Goal: Navigation & Orientation: Go to known website

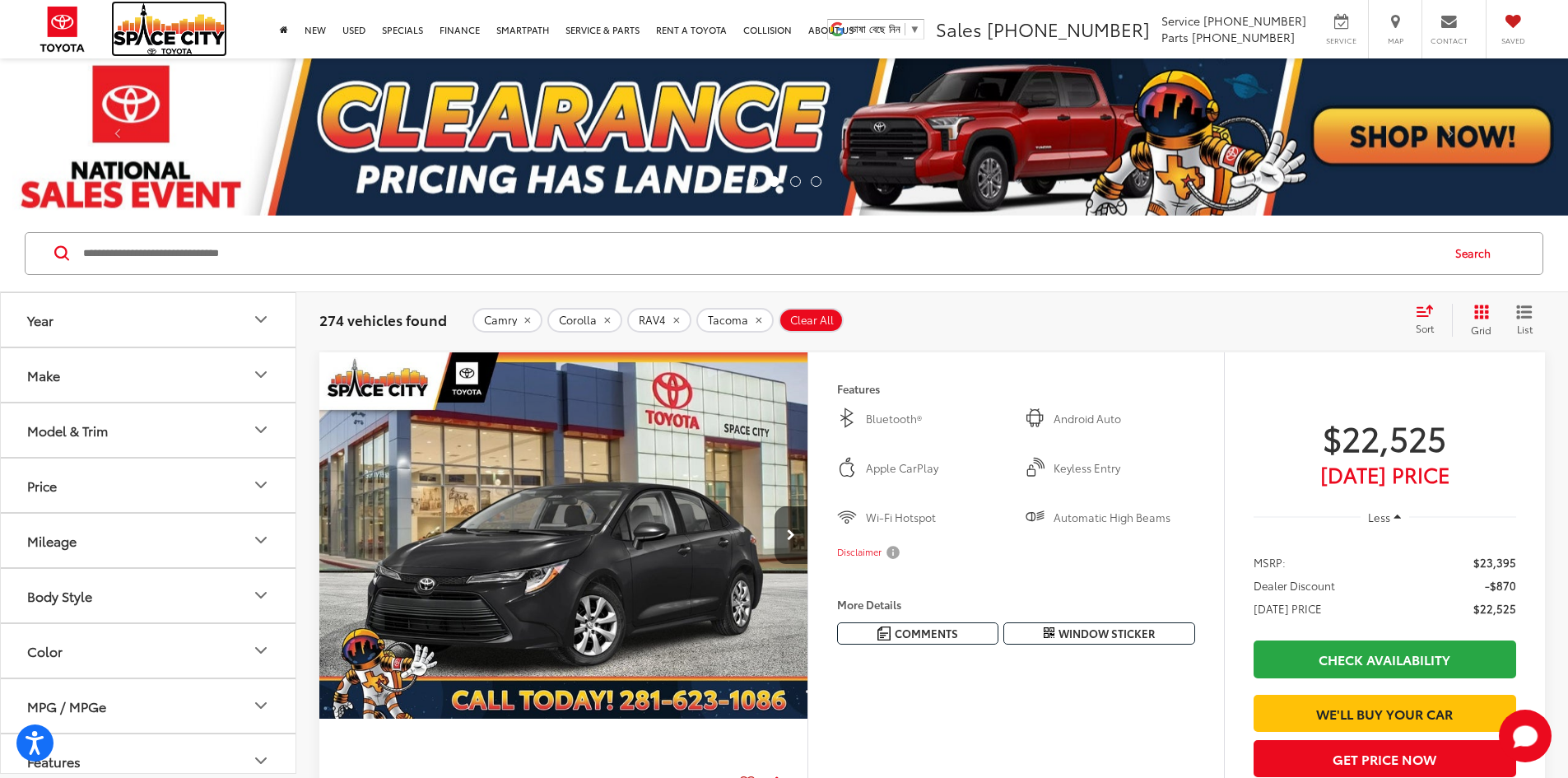
drag, startPoint x: 173, startPoint y: 31, endPoint x: 254, endPoint y: 0, distance: 86.7
click at [173, 31] on img at bounding box center [169, 29] width 112 height 51
